Goal: Transaction & Acquisition: Purchase product/service

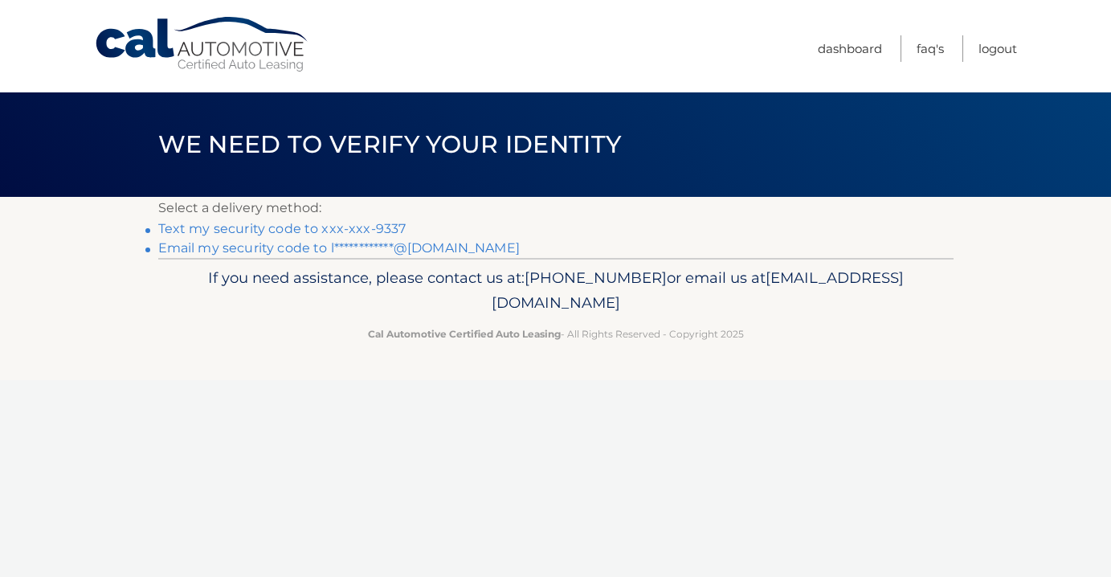
click at [394, 230] on link "Text my security code to xxx-xxx-9337" at bounding box center [282, 228] width 248 height 15
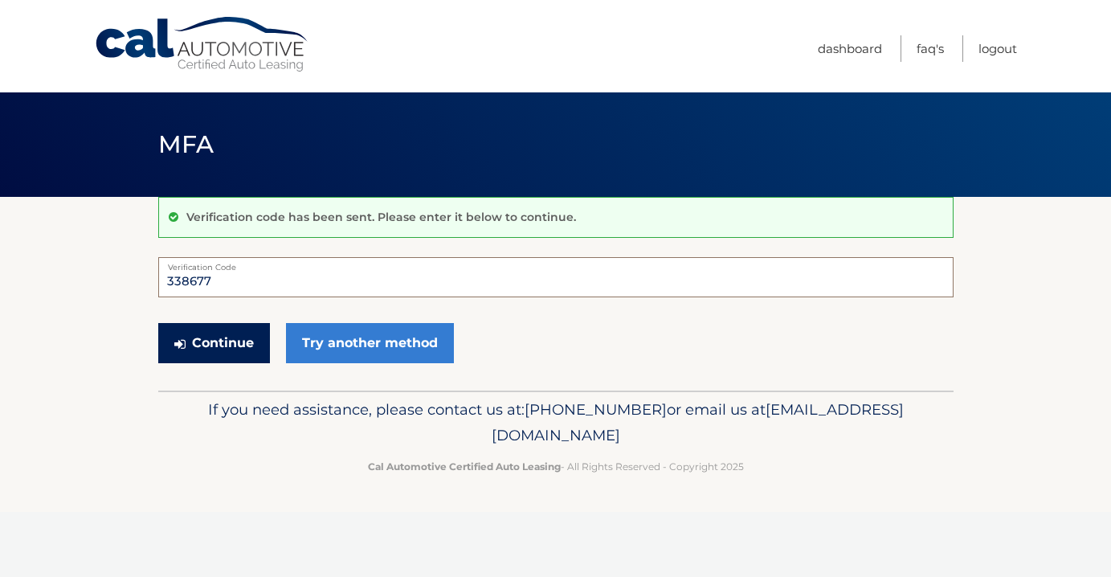
type input "338677"
click at [223, 339] on button "Continue" at bounding box center [214, 343] width 112 height 40
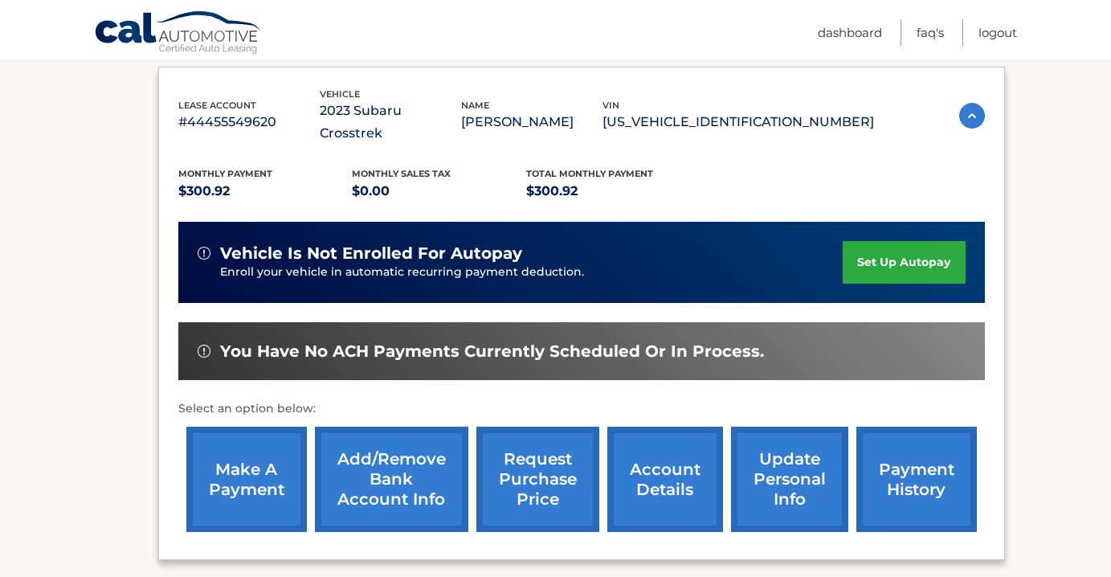
scroll to position [273, 0]
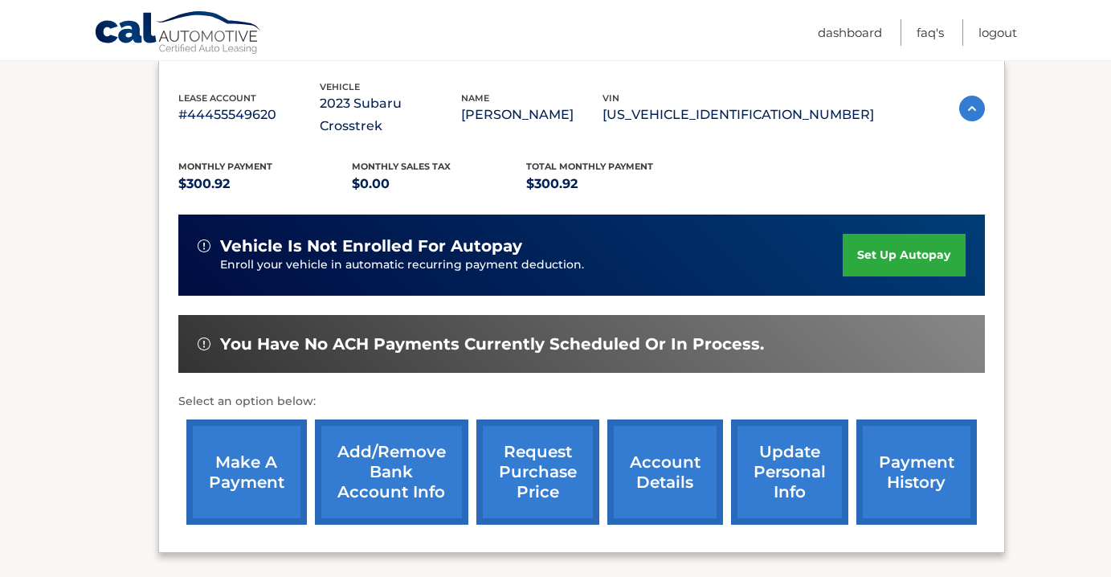
click at [248, 442] on link "make a payment" at bounding box center [246, 471] width 120 height 105
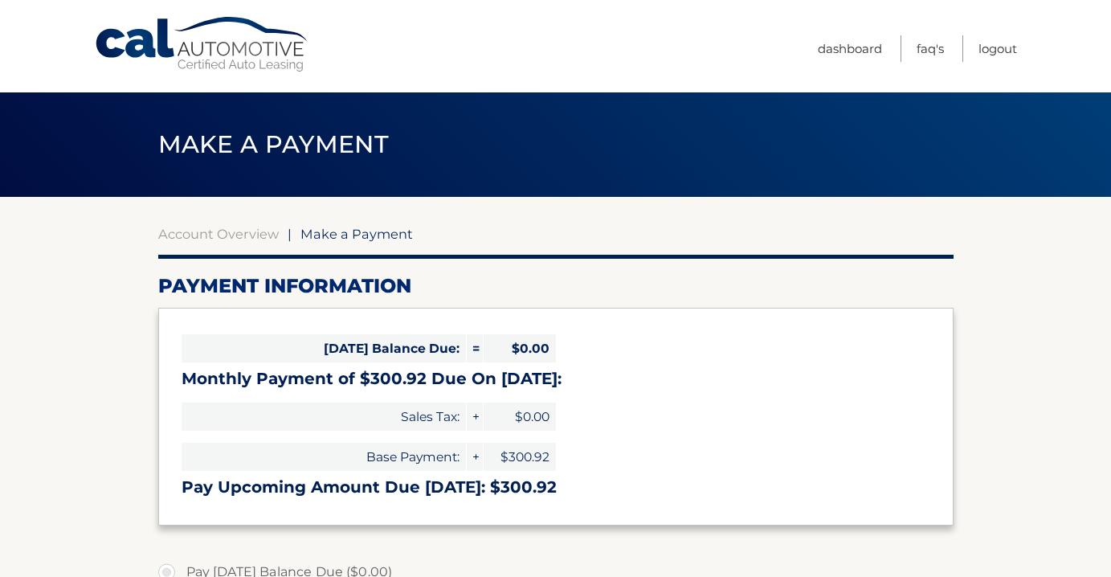
select select "ZmNkN2VjNjctZmEyNi00MGJkLThjZGQtNWYwNWRhZjFmZGEy"
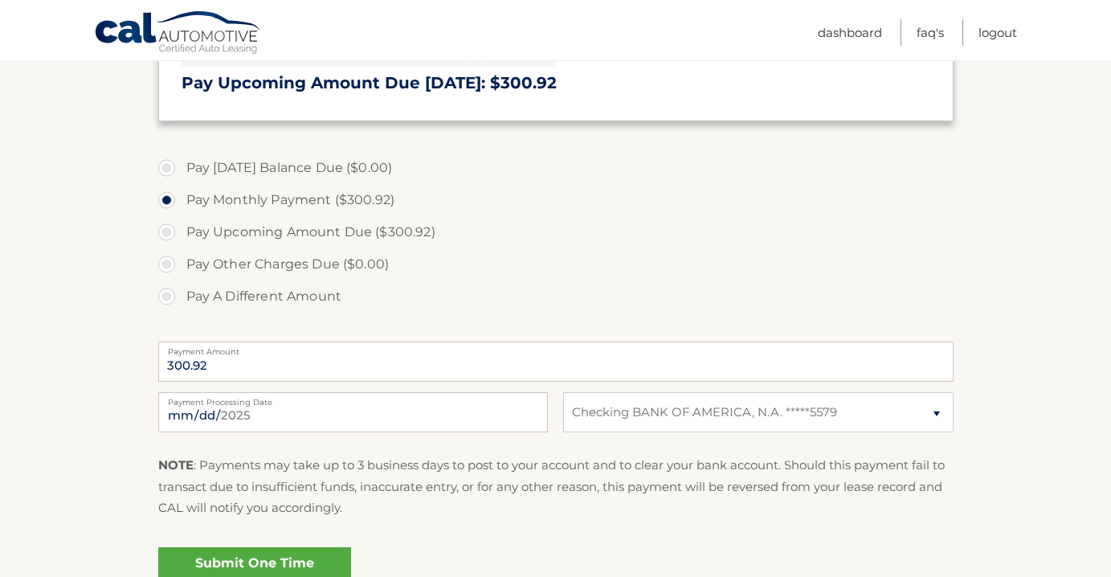
scroll to position [571, 0]
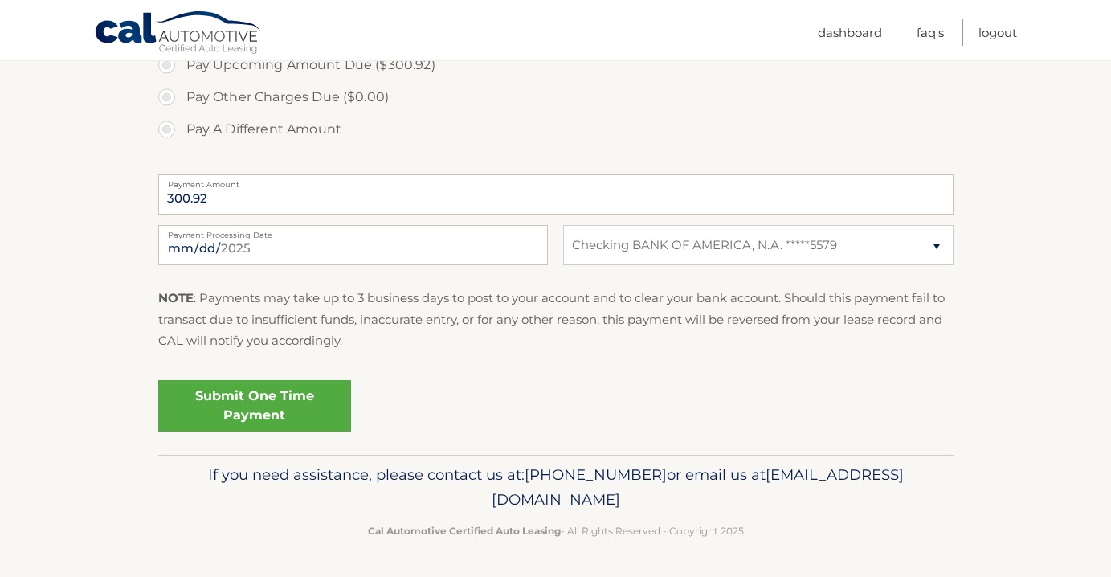
click at [249, 404] on link "Submit One Time Payment" at bounding box center [254, 405] width 193 height 51
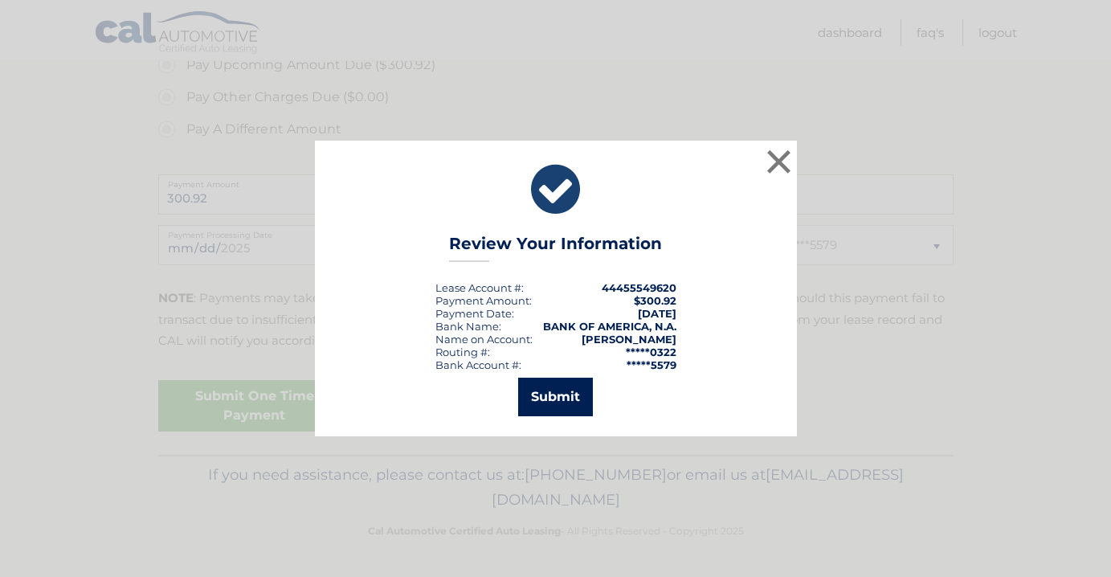
click at [562, 393] on button "Submit" at bounding box center [555, 397] width 75 height 39
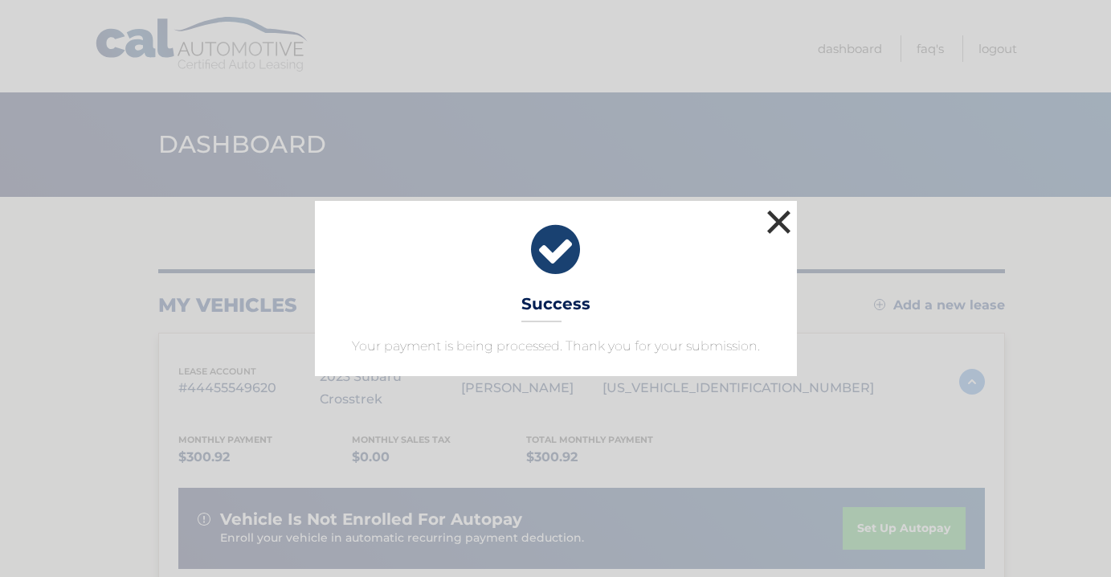
click at [772, 226] on button "×" at bounding box center [779, 222] width 32 height 32
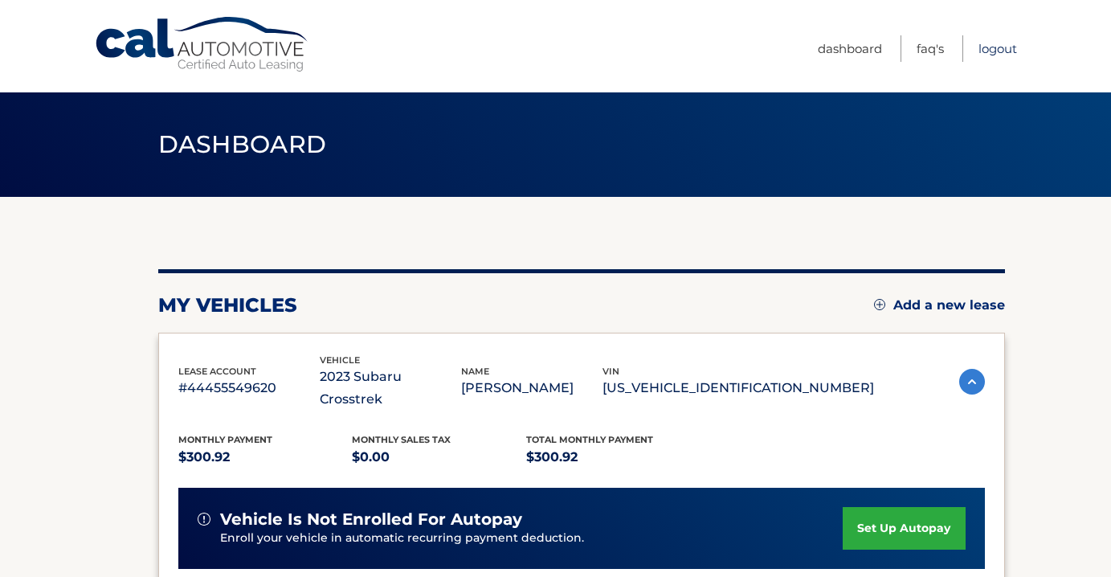
click at [980, 55] on link "Logout" at bounding box center [997, 48] width 39 height 27
